Goal: Task Accomplishment & Management: Use online tool/utility

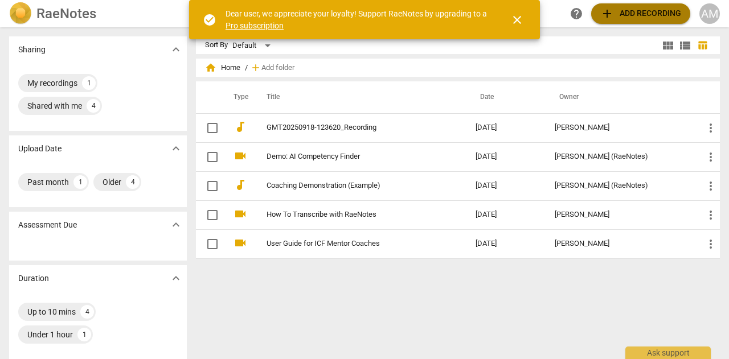
click at [646, 13] on span "add Add recording" at bounding box center [640, 14] width 81 height 14
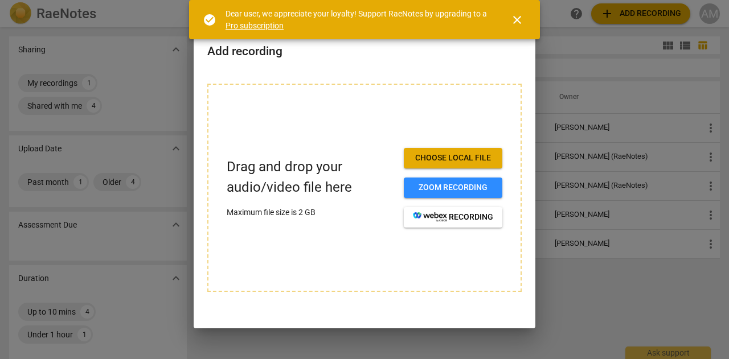
click at [453, 155] on span "Choose local file" at bounding box center [453, 158] width 80 height 11
click at [457, 190] on span "Zoom recording" at bounding box center [453, 187] width 80 height 11
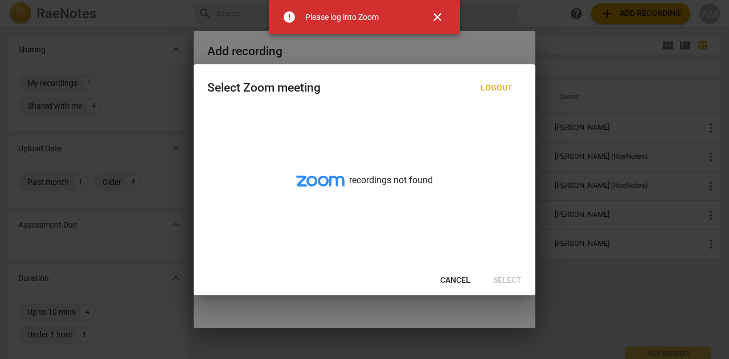
click at [440, 13] on span "close" at bounding box center [437, 17] width 14 height 14
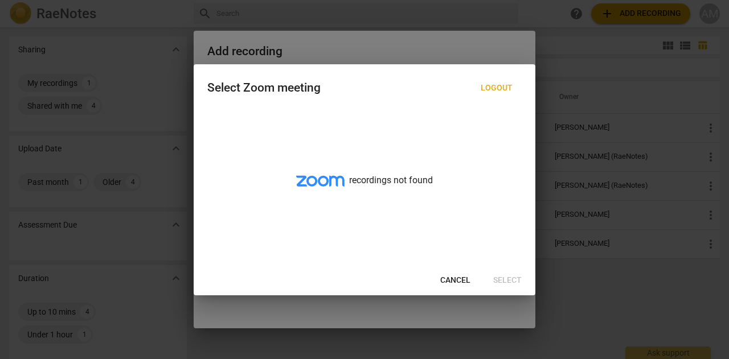
click at [455, 280] on span "Cancel" at bounding box center [455, 280] width 30 height 11
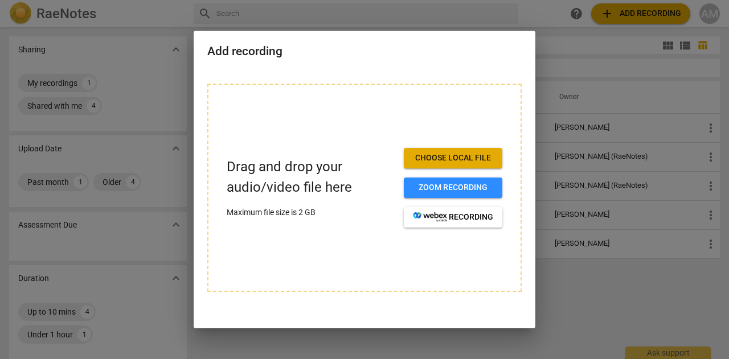
click at [458, 153] on span "Choose local file" at bounding box center [453, 158] width 80 height 11
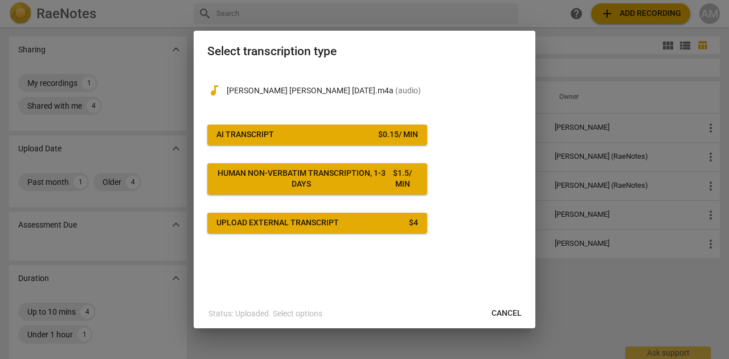
click at [355, 134] on span "AI Transcript $ 0.15 / min" at bounding box center [317, 134] width 202 height 11
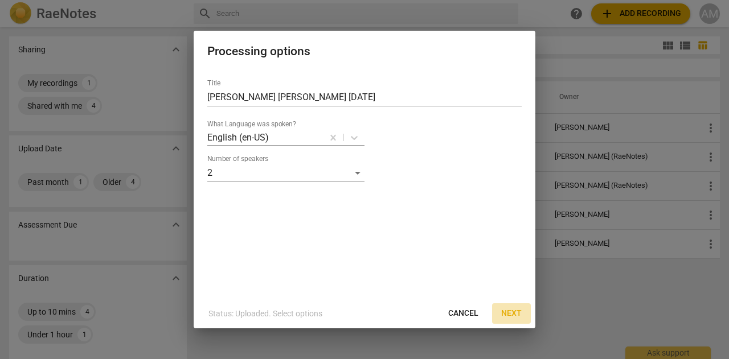
click at [505, 313] on span "Next" at bounding box center [511, 313] width 20 height 11
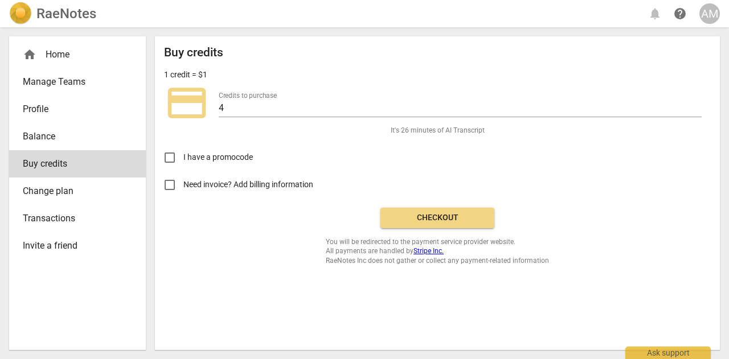
click at [168, 184] on input "Need invoice? Add billing information" at bounding box center [169, 184] width 27 height 27
checkbox input "true"
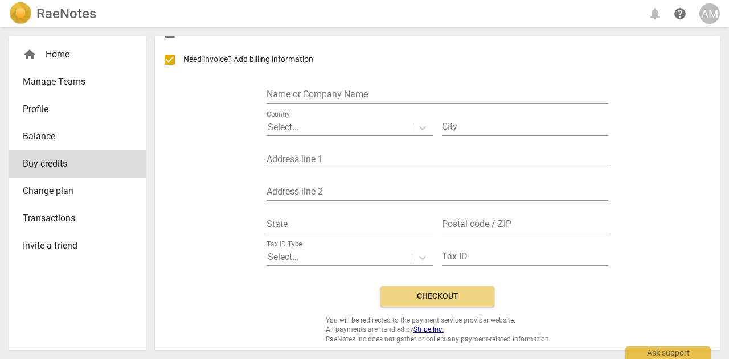
scroll to position [128, 0]
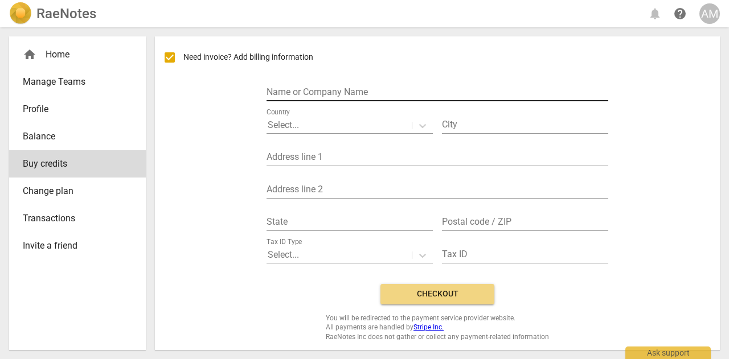
click at [331, 94] on input "text" at bounding box center [437, 93] width 342 height 17
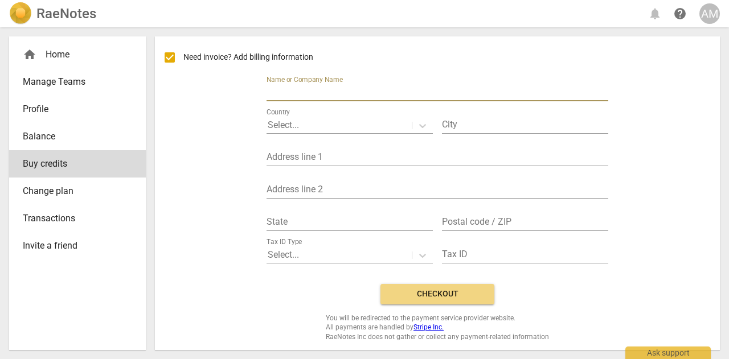
type input "Amy E Mills"
click at [327, 153] on input "text" at bounding box center [437, 158] width 342 height 17
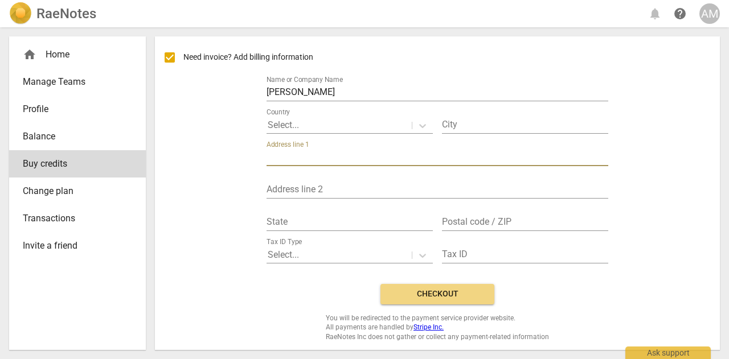
type input "18318 Blue Heron Drive West"
type input "Northville"
type input "MI"
type input "48168-9236"
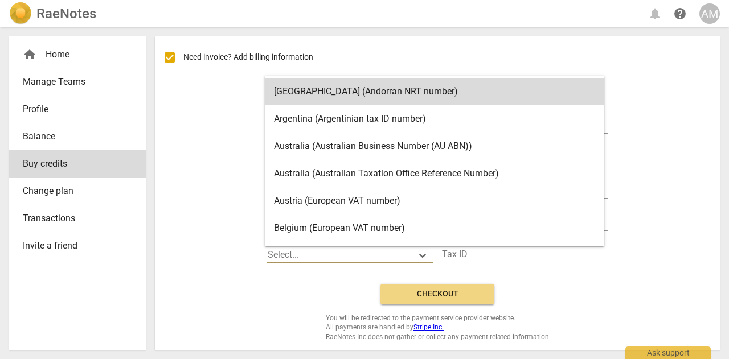
click at [332, 253] on div at bounding box center [339, 255] width 143 height 13
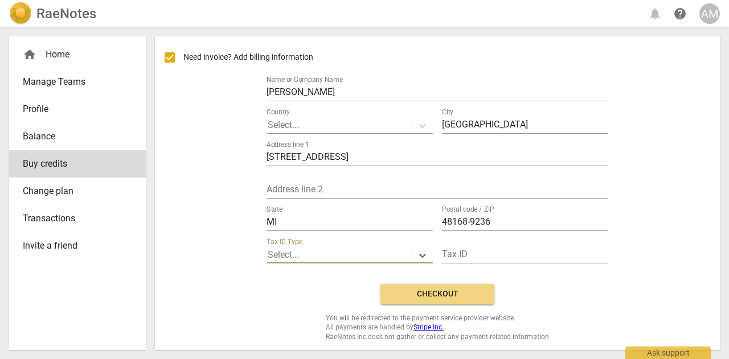
click at [332, 253] on div at bounding box center [339, 255] width 143 height 13
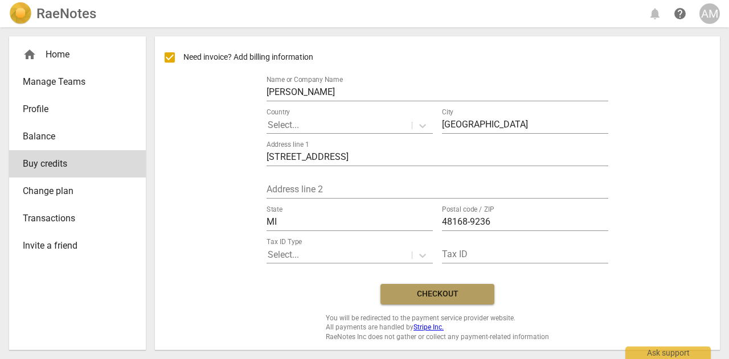
click at [443, 290] on span "Checkout" at bounding box center [437, 294] width 96 height 11
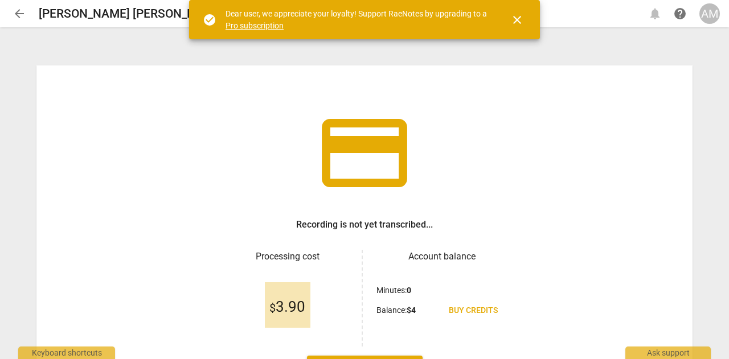
scroll to position [89, 0]
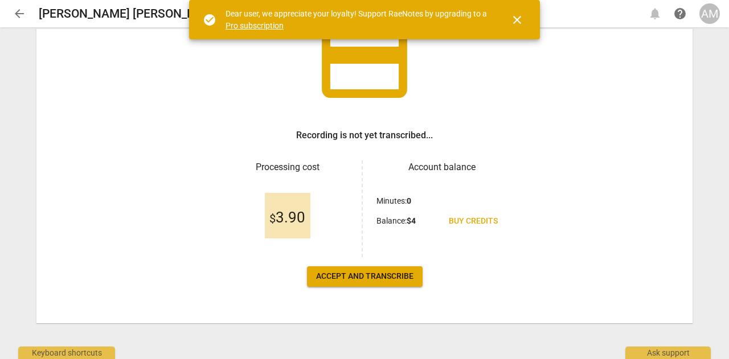
click at [377, 275] on span "Accept and transcribe" at bounding box center [364, 276] width 97 height 11
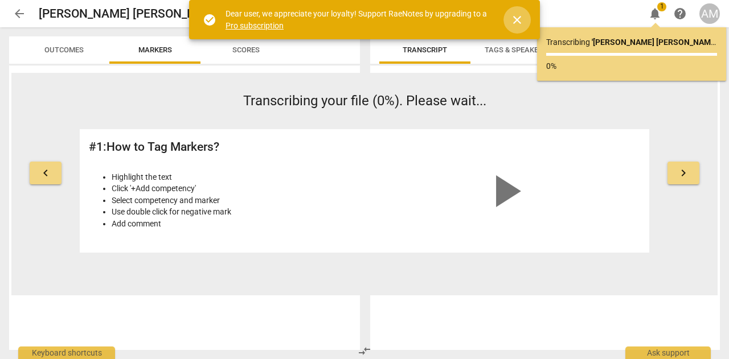
click at [518, 18] on span "close" at bounding box center [517, 20] width 14 height 14
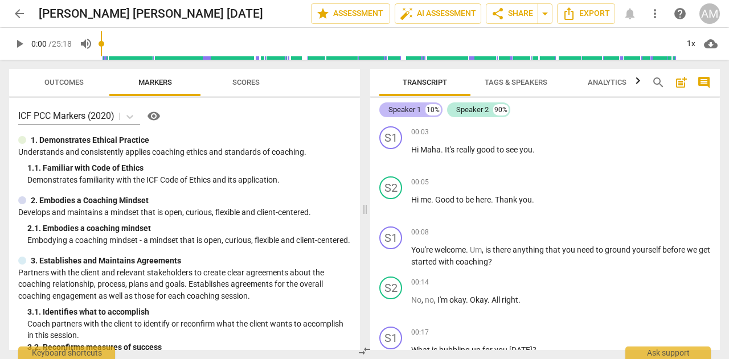
click at [418, 112] on div "Speaker 1" at bounding box center [404, 109] width 32 height 11
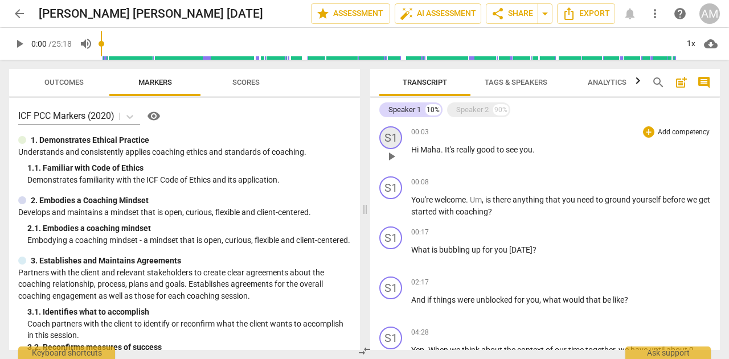
click at [387, 137] on div "S1" at bounding box center [390, 137] width 23 height 23
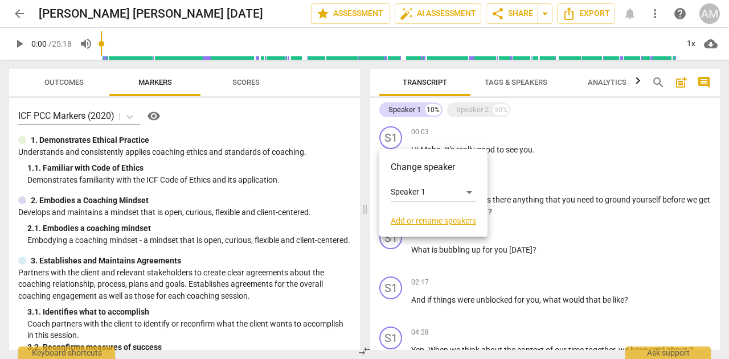
click at [441, 220] on link "Add or rename speakers" at bounding box center [433, 220] width 85 height 9
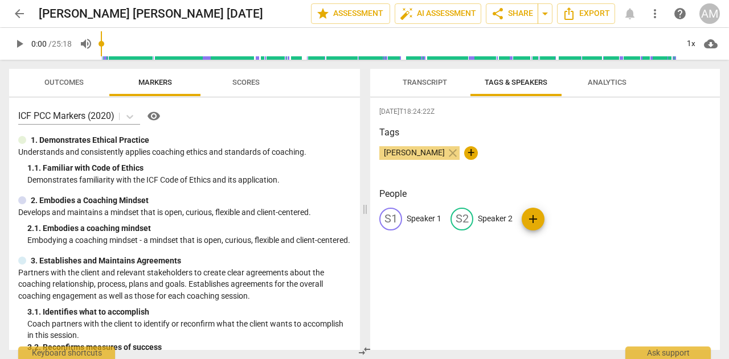
click at [424, 217] on p "Speaker 1" at bounding box center [423, 219] width 35 height 12
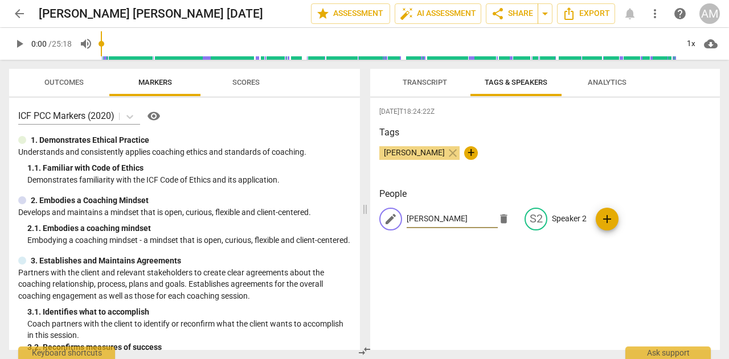
type input "[PERSON_NAME]"
click at [467, 186] on div "[DATE]T18:24:22Z Tags [PERSON_NAME] close + People edit [PERSON_NAME] delete S2…" at bounding box center [545, 224] width 350 height 252
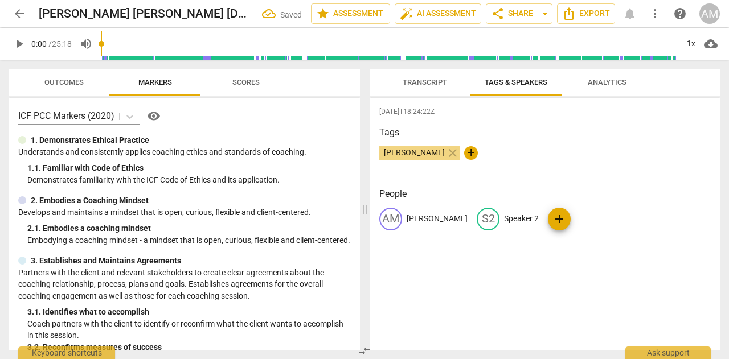
click at [498, 260] on div "[DATE]T18:24:22Z Tags [PERSON_NAME] close + People AM [PERSON_NAME] S2 Speaker …" at bounding box center [545, 224] width 350 height 252
click at [504, 217] on p "Speaker 2" at bounding box center [521, 219] width 35 height 12
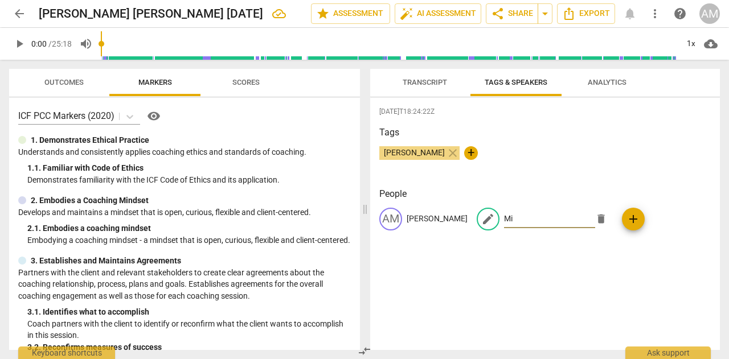
type input "M"
type input "Client"
click at [455, 280] on div "[DATE]T18:24:22Z Tags [PERSON_NAME] close + People AM [PERSON_NAME] edit Client…" at bounding box center [545, 224] width 350 height 252
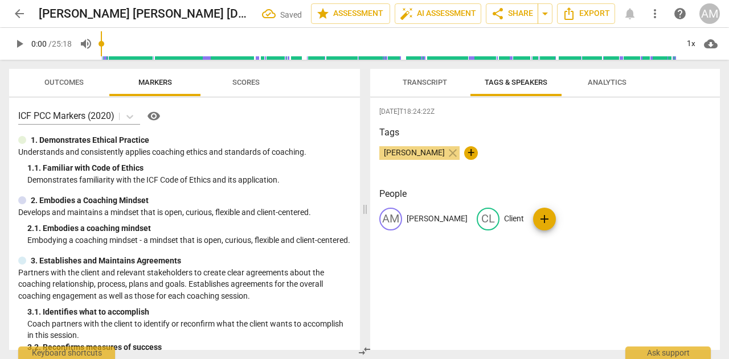
click at [537, 174] on div "Tags [PERSON_NAME] close +" at bounding box center [544, 152] width 331 height 52
click at [446, 153] on span "close" at bounding box center [453, 153] width 14 height 14
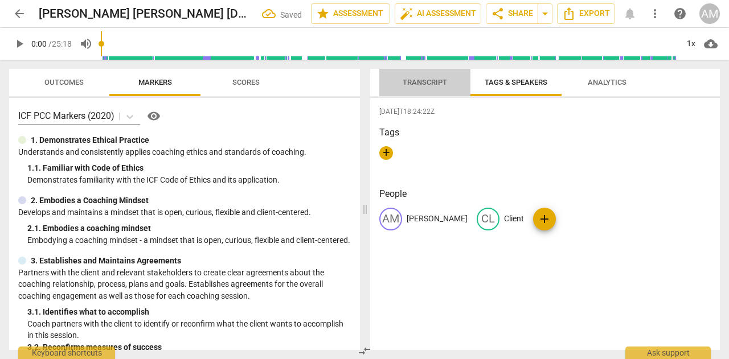
click at [434, 81] on span "Transcript" at bounding box center [424, 82] width 44 height 9
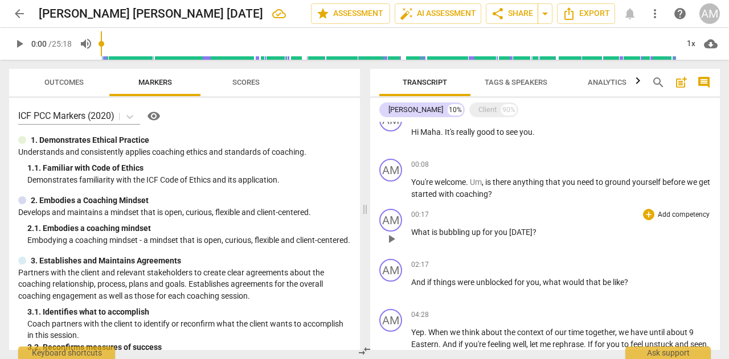
scroll to position [0, 0]
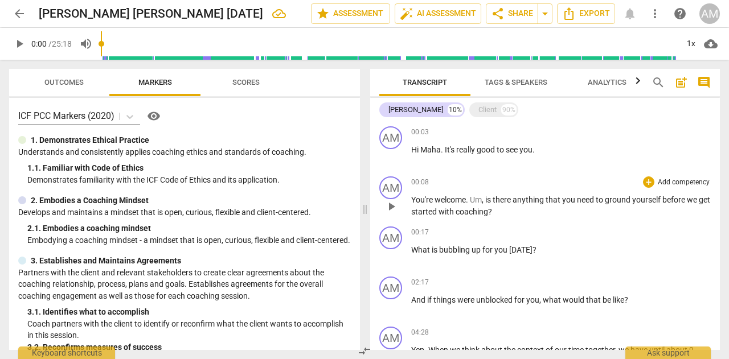
click at [472, 200] on span "Um" at bounding box center [476, 199] width 12 height 9
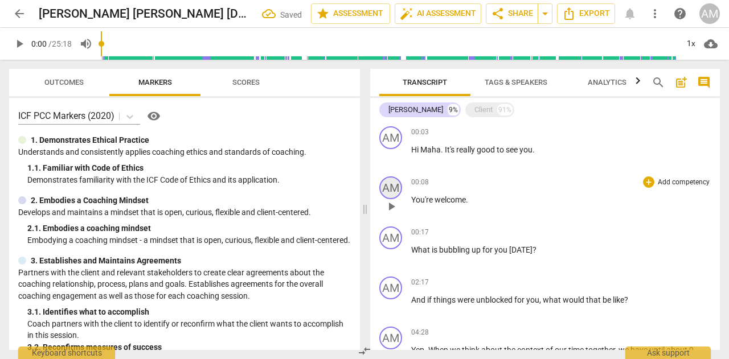
click at [392, 190] on div "AM" at bounding box center [390, 187] width 23 height 23
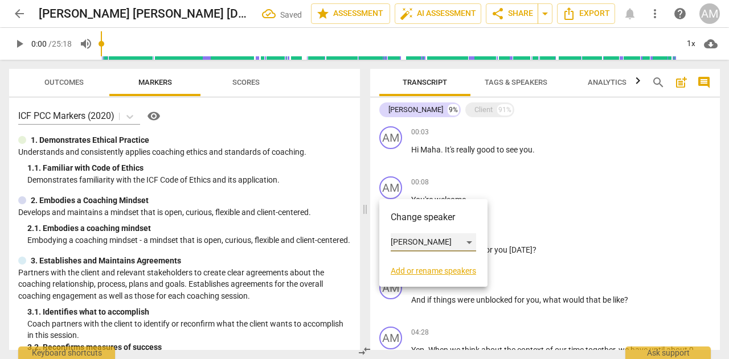
click at [428, 248] on div "[PERSON_NAME]" at bounding box center [433, 242] width 85 height 18
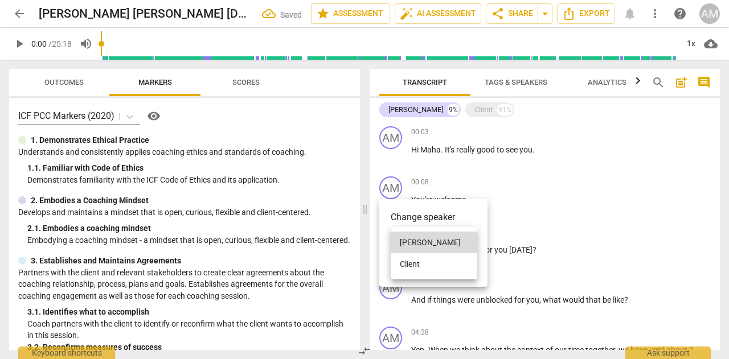
click at [421, 265] on li "Client" at bounding box center [434, 264] width 87 height 22
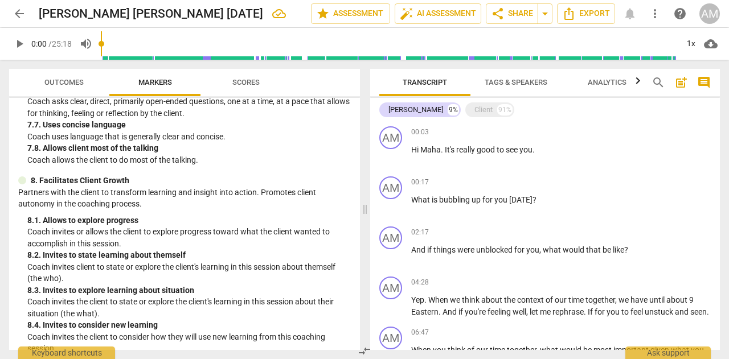
scroll to position [1366, 0]
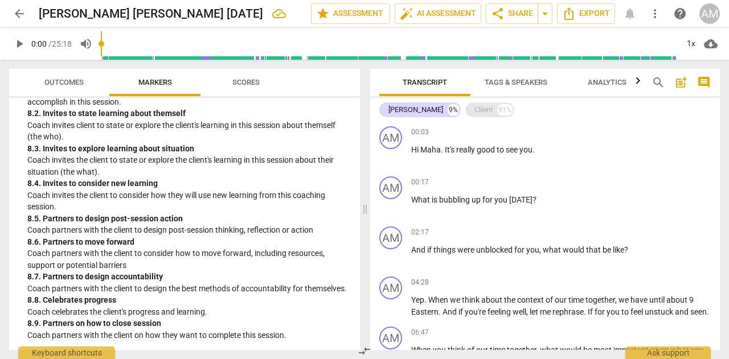
click at [465, 109] on div "Client 91%" at bounding box center [489, 109] width 49 height 15
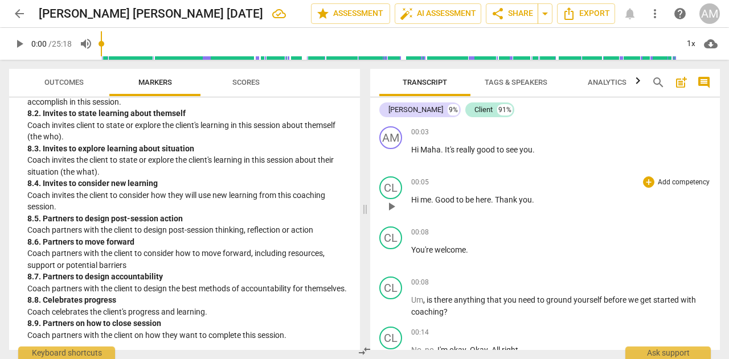
click at [423, 200] on span "me" at bounding box center [425, 199] width 11 height 9
click at [441, 149] on span "." at bounding box center [443, 149] width 4 height 9
